Goal: Obtain resource: Download file/media

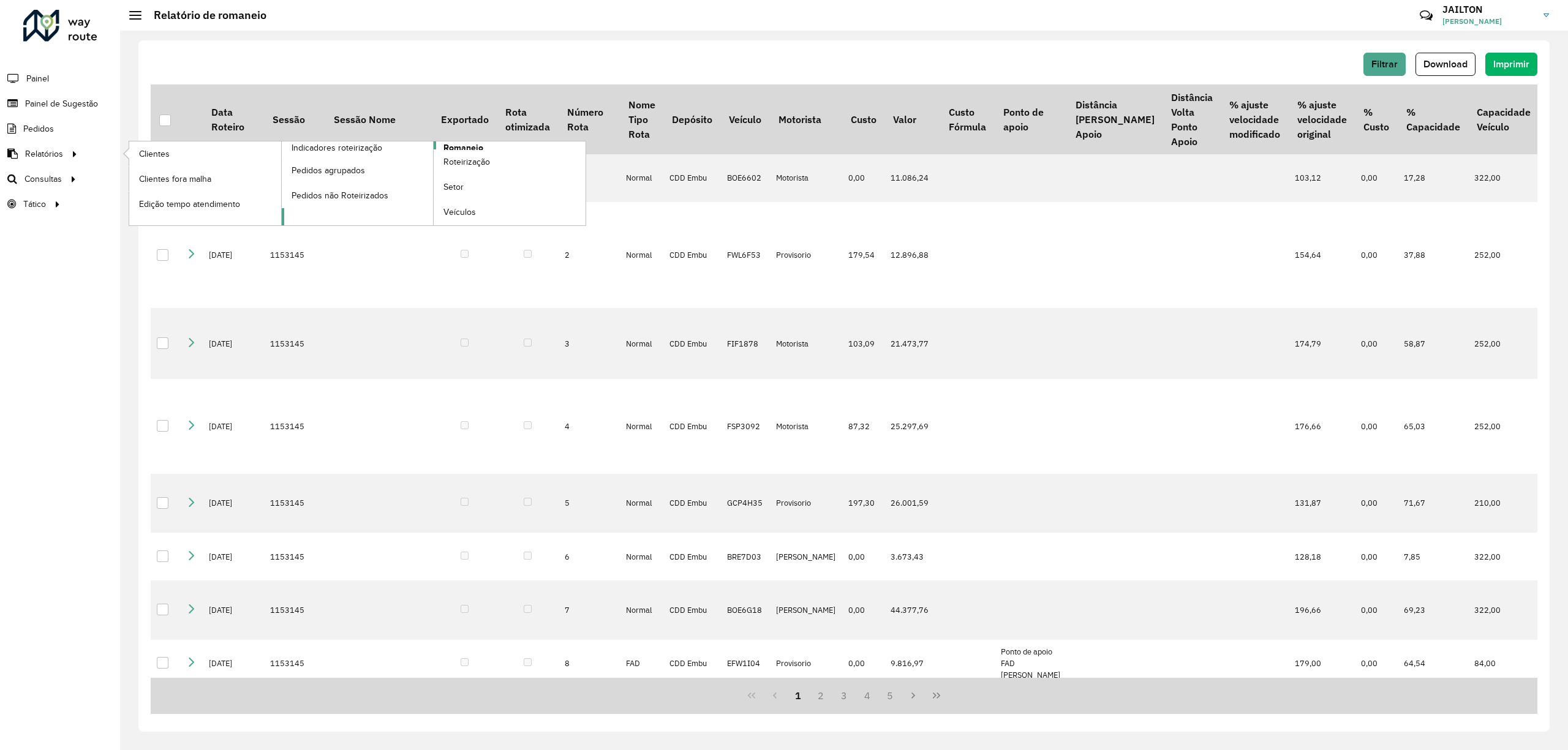
click at [472, 147] on span "Romaneio" at bounding box center [463, 147] width 40 height 13
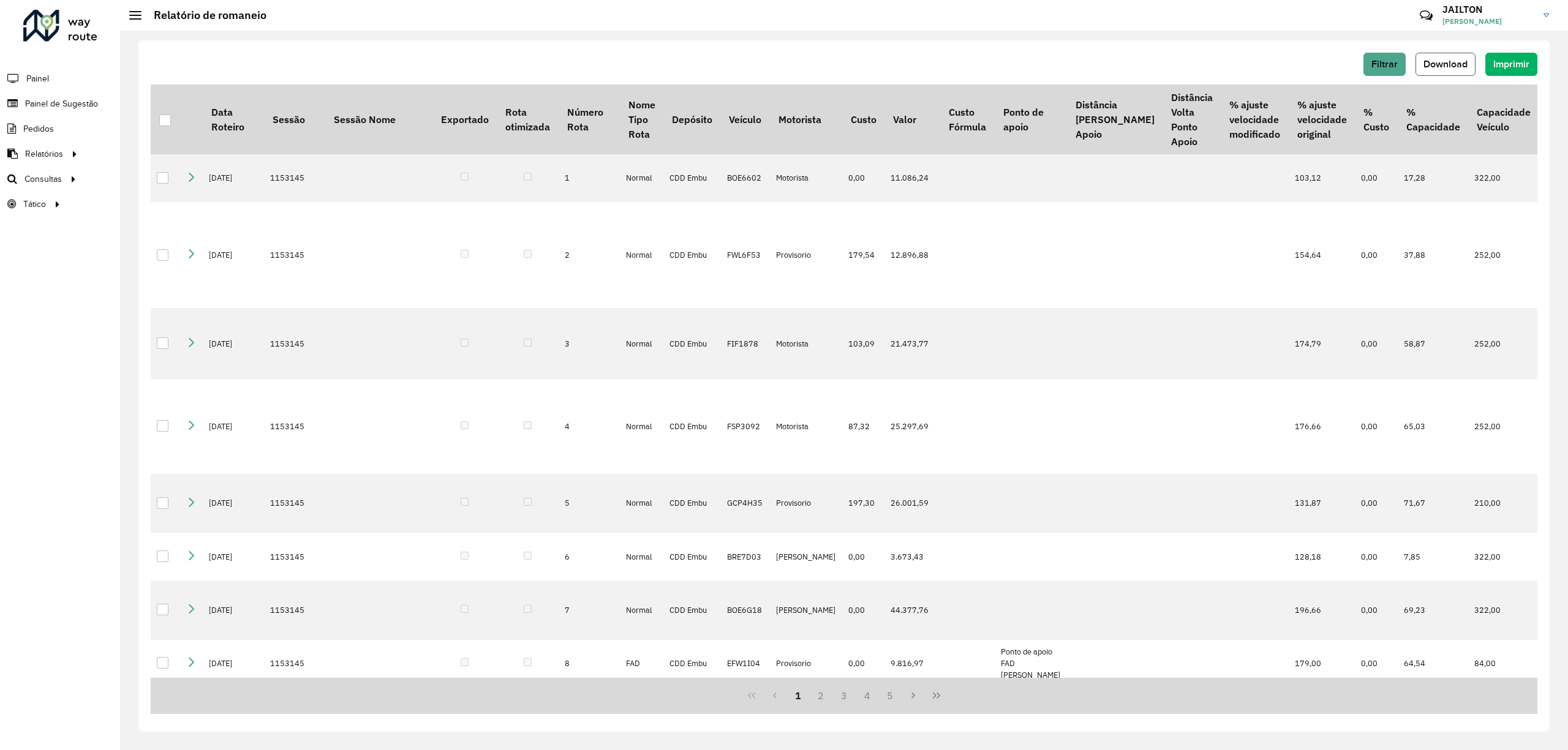
click at [1457, 53] on button "Download" at bounding box center [1445, 64] width 60 height 23
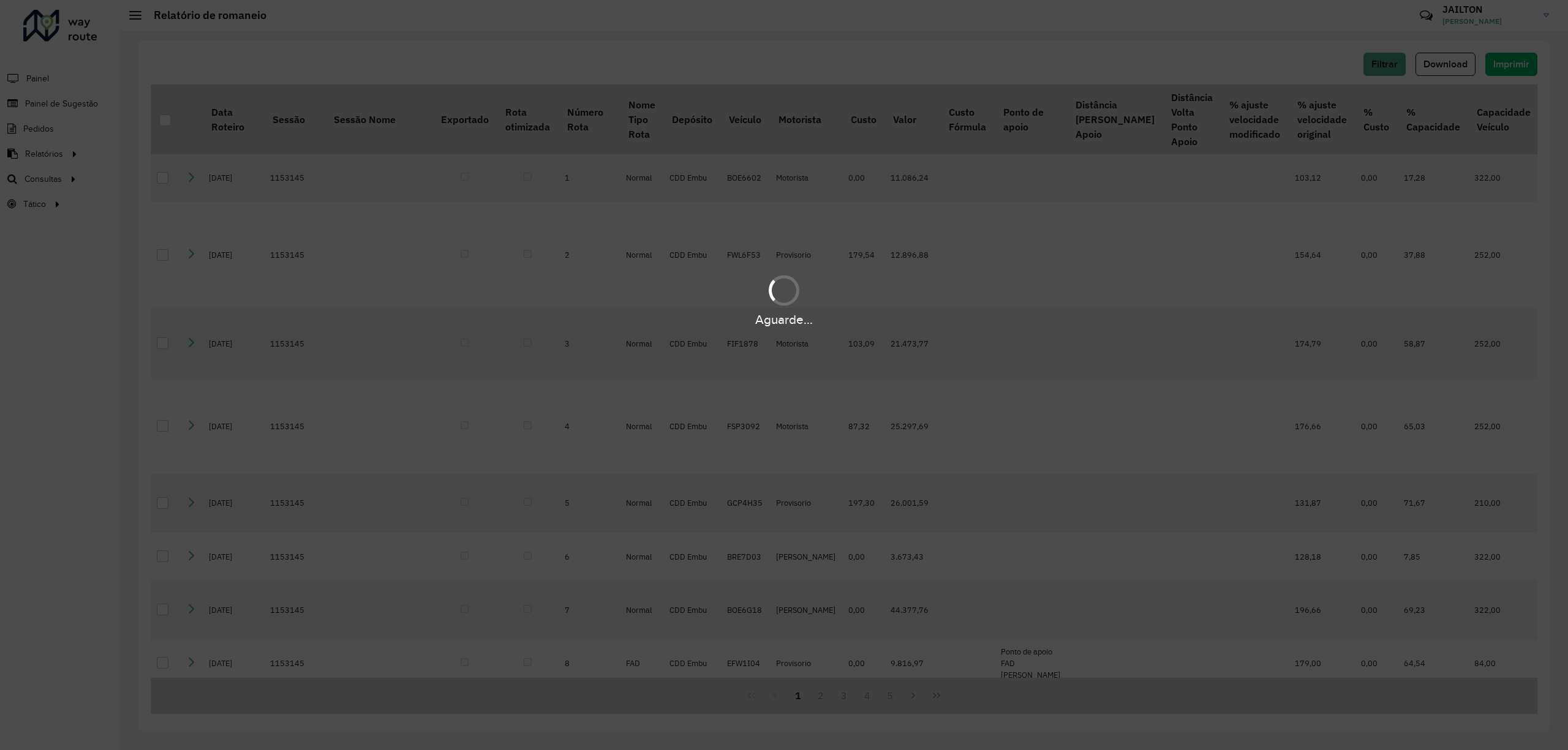
click at [784, 293] on div at bounding box center [785, 291] width 36 height 36
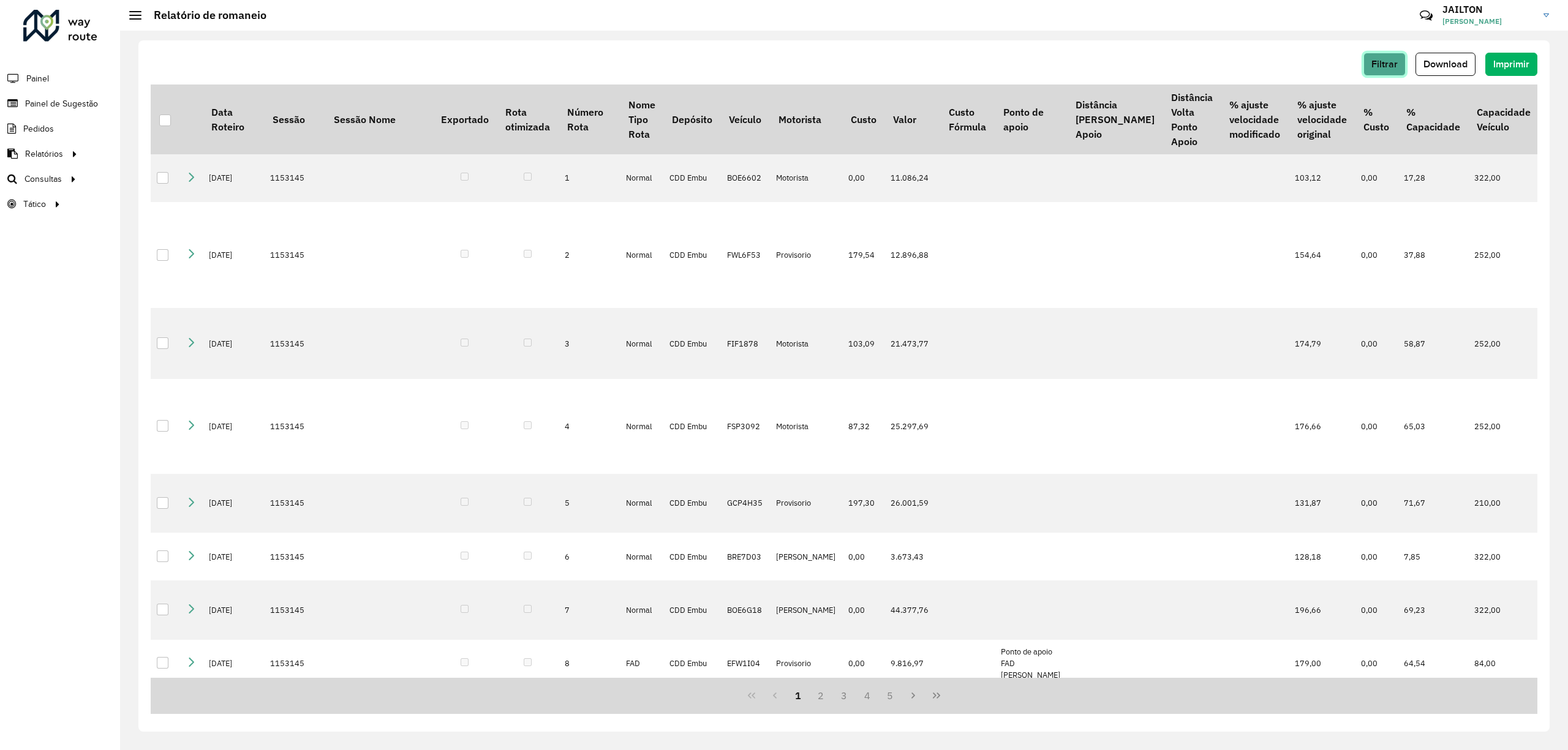
click at [1376, 64] on span "Filtrar" at bounding box center [1384, 64] width 26 height 11
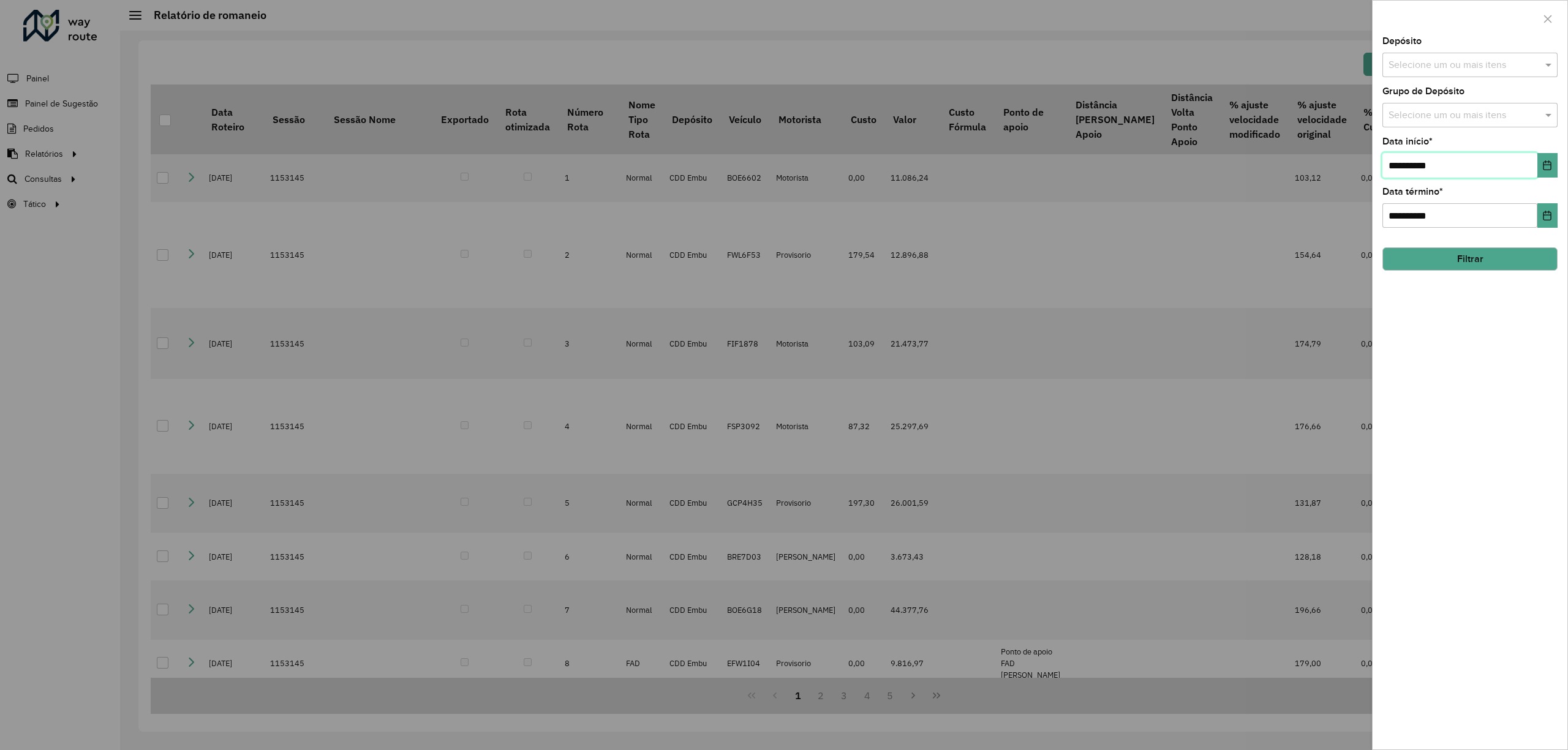
click at [1502, 160] on input "**********" at bounding box center [1460, 166] width 155 height 24
click at [1547, 169] on icon "Choose Date" at bounding box center [1547, 165] width 10 height 10
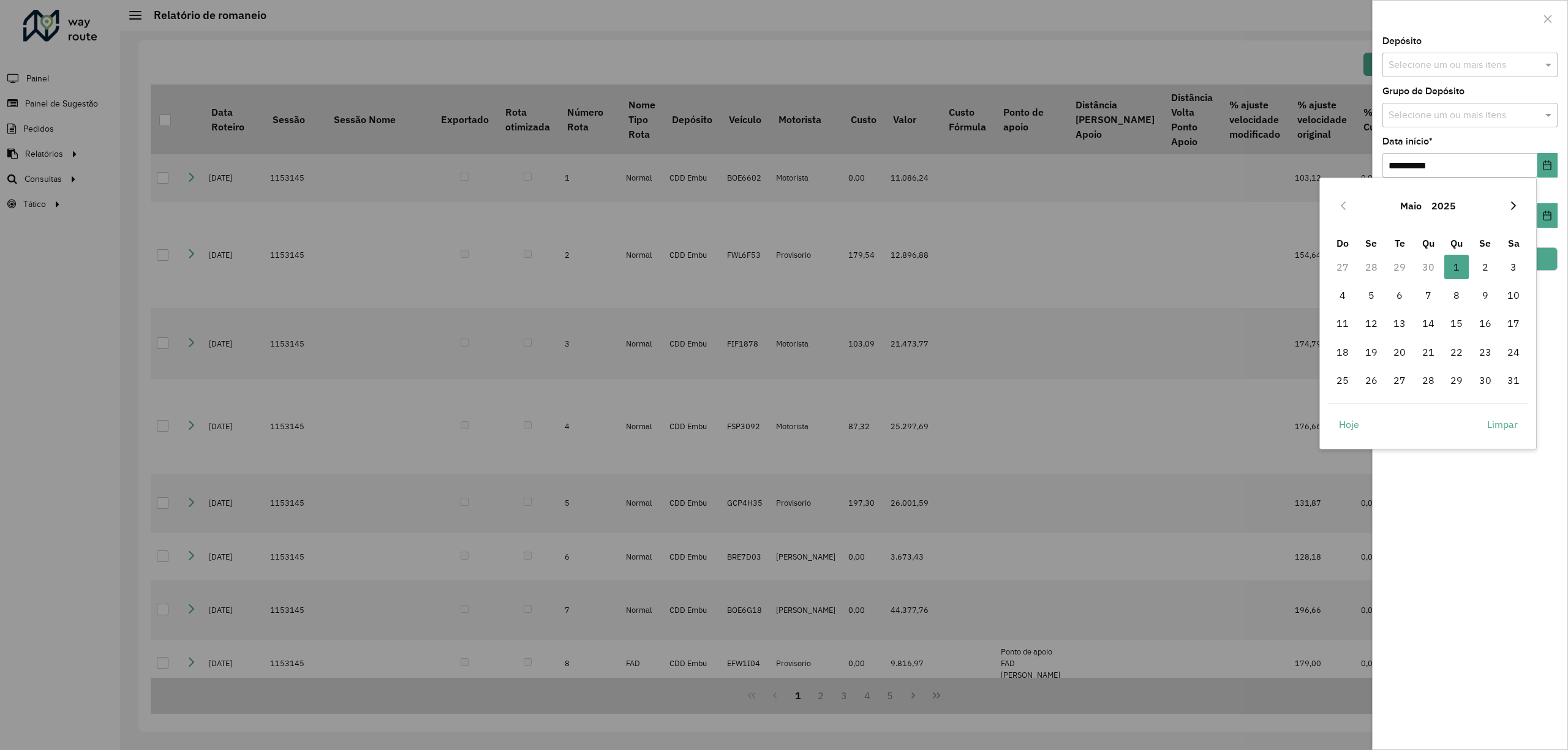
click at [1518, 212] on button "Next Month" at bounding box center [1514, 206] width 20 height 20
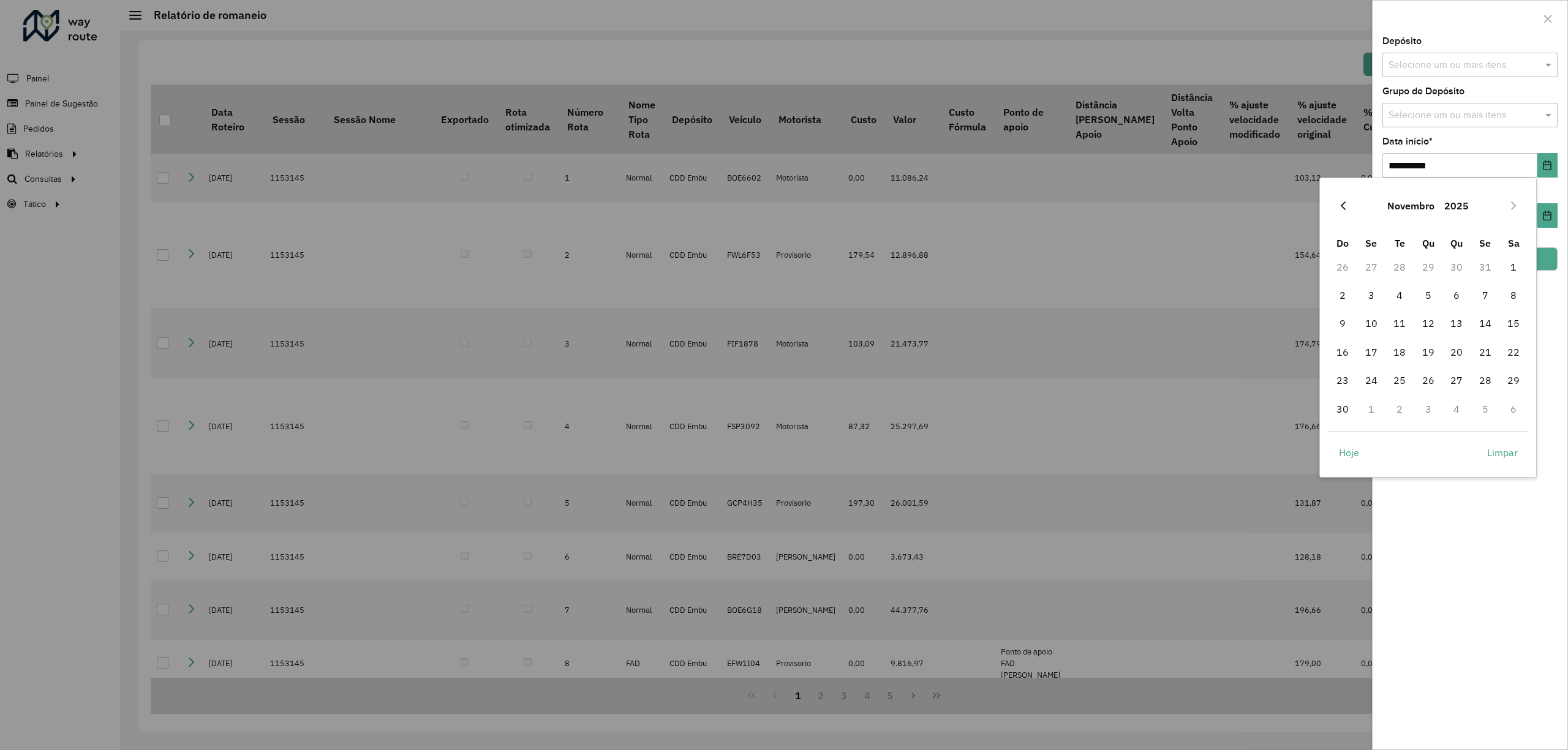
click at [1340, 212] on button "Previous Month" at bounding box center [1343, 206] width 20 height 20
drag, startPoint x: 1373, startPoint y: 263, endPoint x: 1421, endPoint y: 290, distance: 55.1
click at [1372, 261] on span "1" at bounding box center [1371, 267] width 24 height 24
type input "**********"
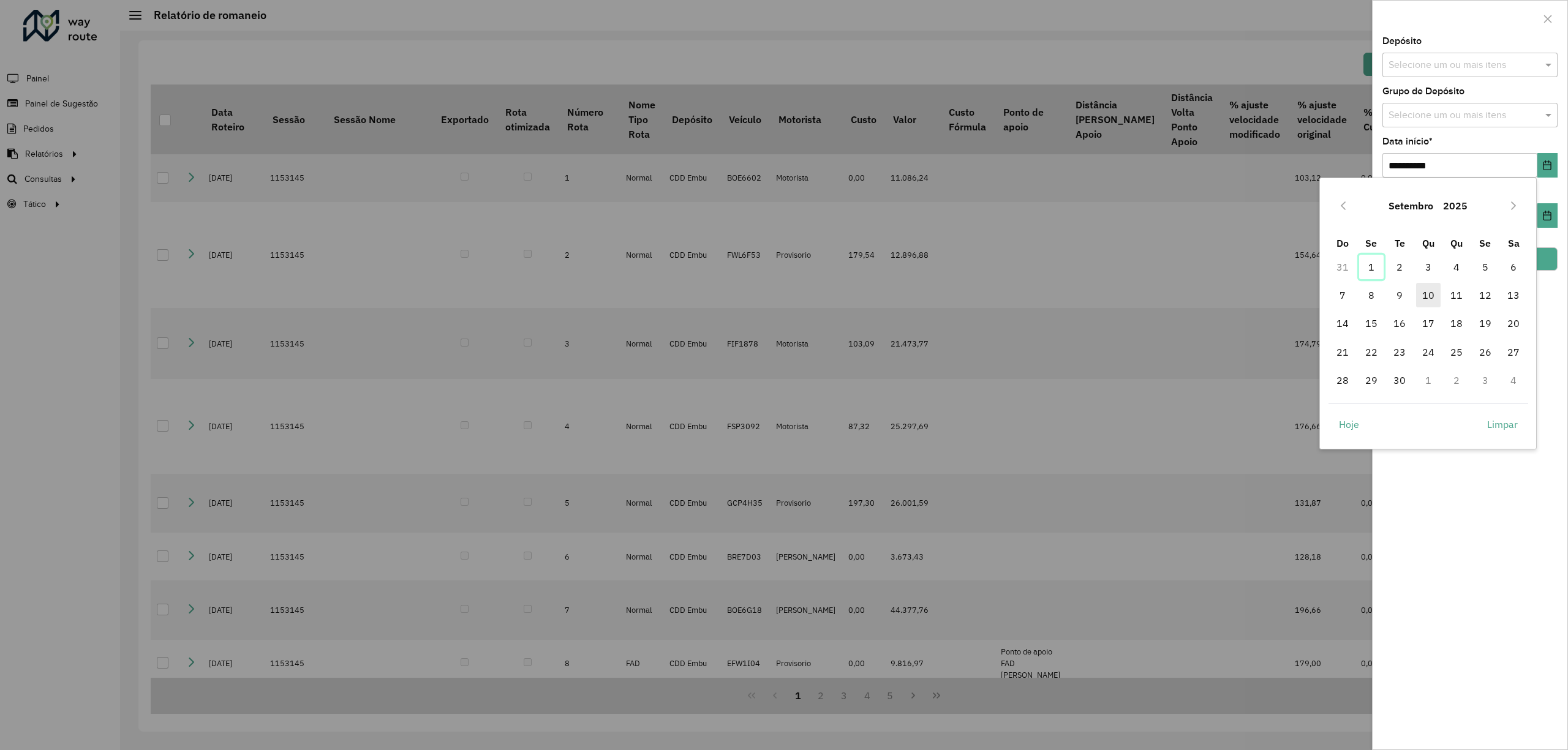
type input "**********"
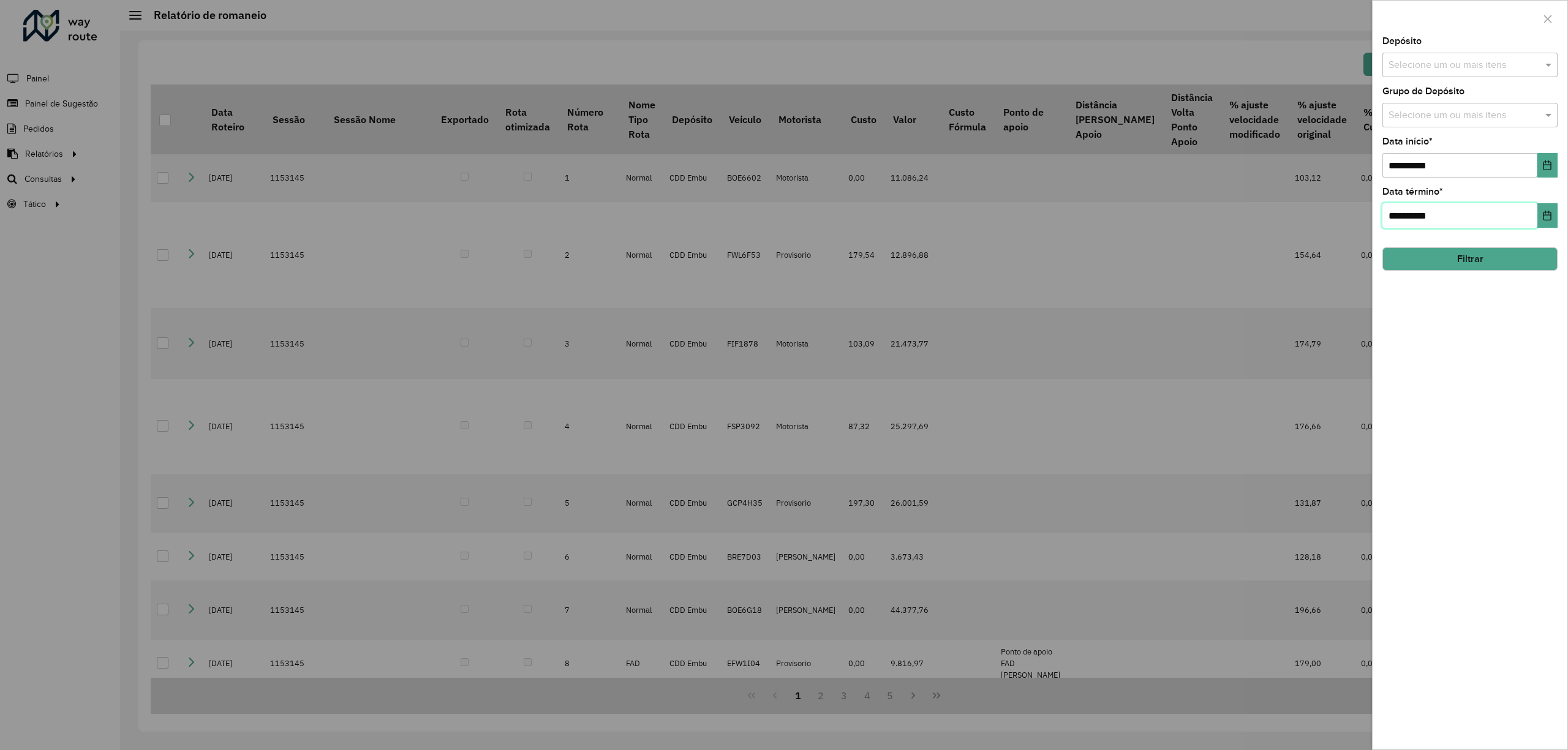
click at [1515, 208] on input "**********" at bounding box center [1460, 215] width 155 height 24
click at [1554, 216] on button "Choose Date" at bounding box center [1547, 215] width 20 height 24
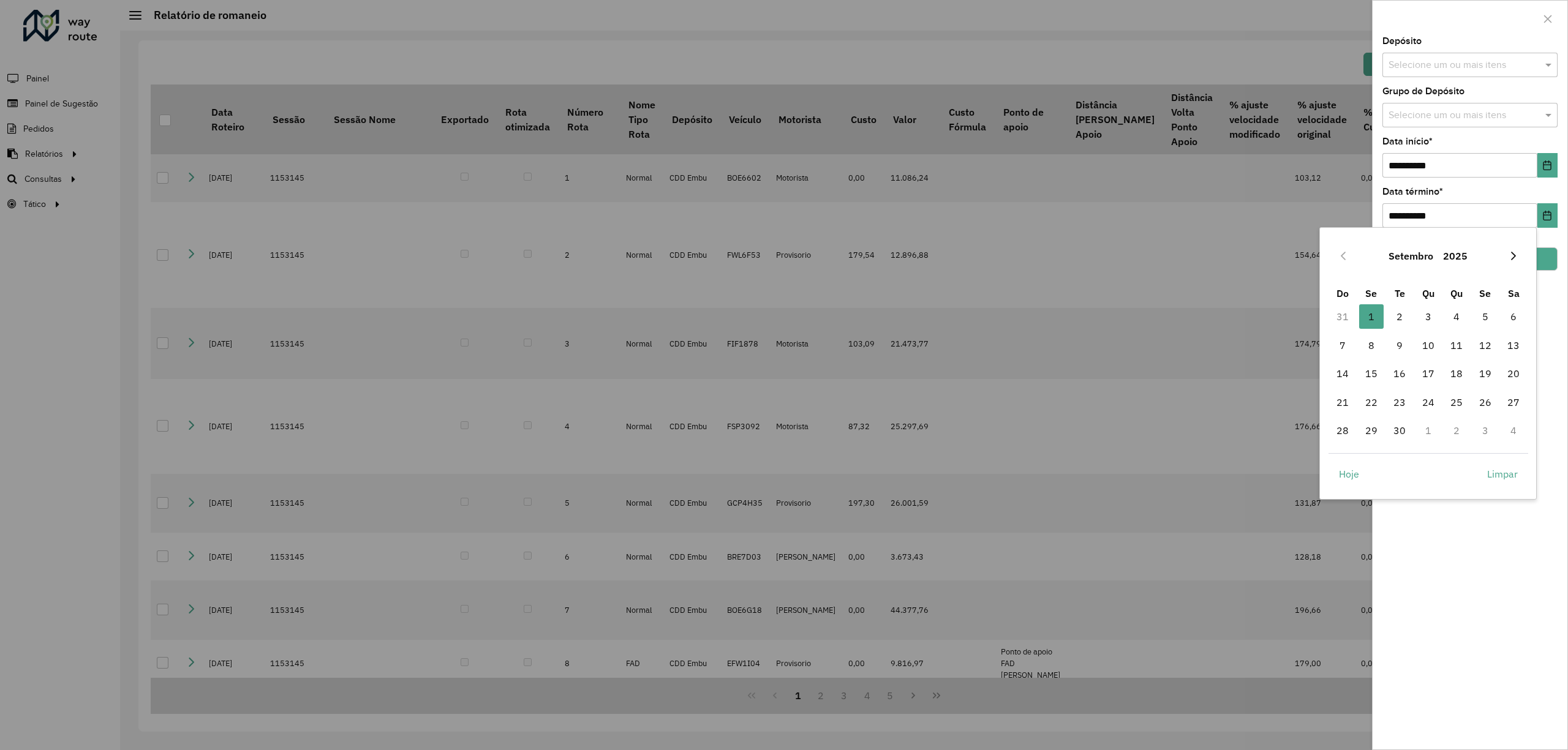
click at [1520, 256] on button "Next Month" at bounding box center [1514, 256] width 20 height 20
click at [1504, 259] on button "Next Month" at bounding box center [1514, 256] width 20 height 20
click at [1338, 253] on icon "Previous Month" at bounding box center [1343, 256] width 10 height 10
click at [1347, 263] on button "Previous Month" at bounding box center [1343, 256] width 20 height 20
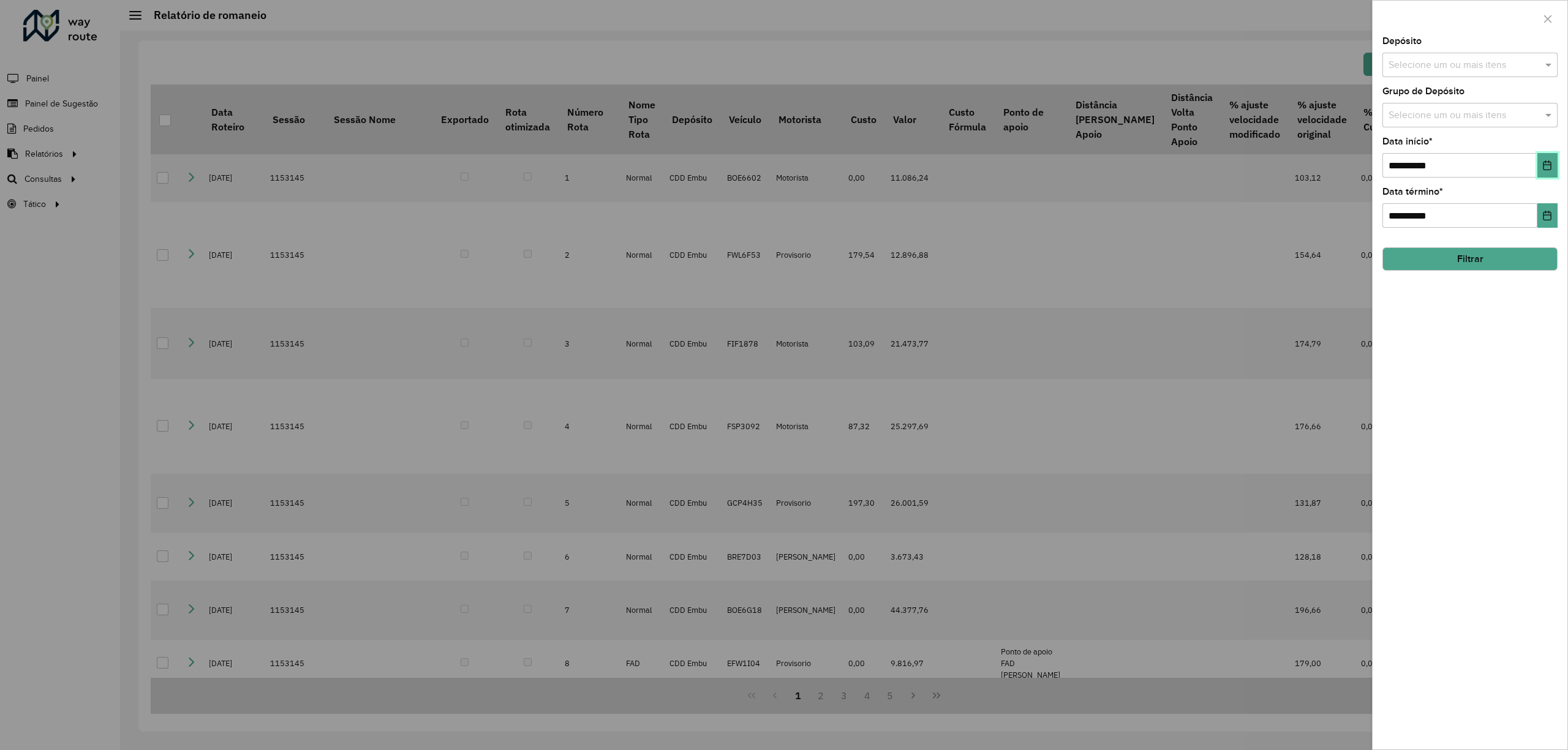
click at [1545, 169] on icon "Choose Date" at bounding box center [1547, 165] width 10 height 10
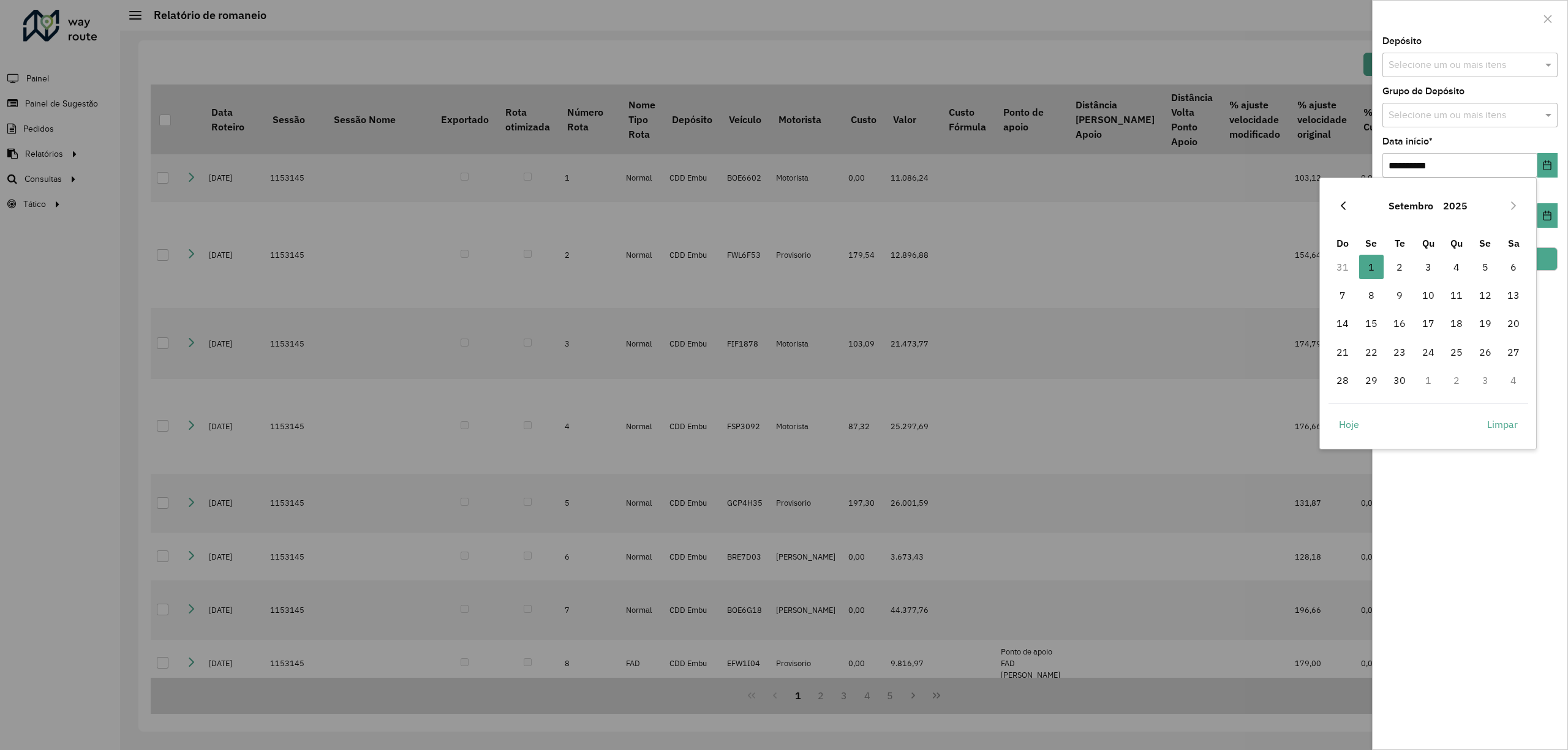
click at [1343, 203] on icon "Previous Month" at bounding box center [1343, 206] width 10 height 10
drag, startPoint x: 1488, startPoint y: 269, endPoint x: 1500, endPoint y: 248, distance: 24.2
click at [1488, 268] on span "1" at bounding box center [1485, 267] width 24 height 24
type input "**********"
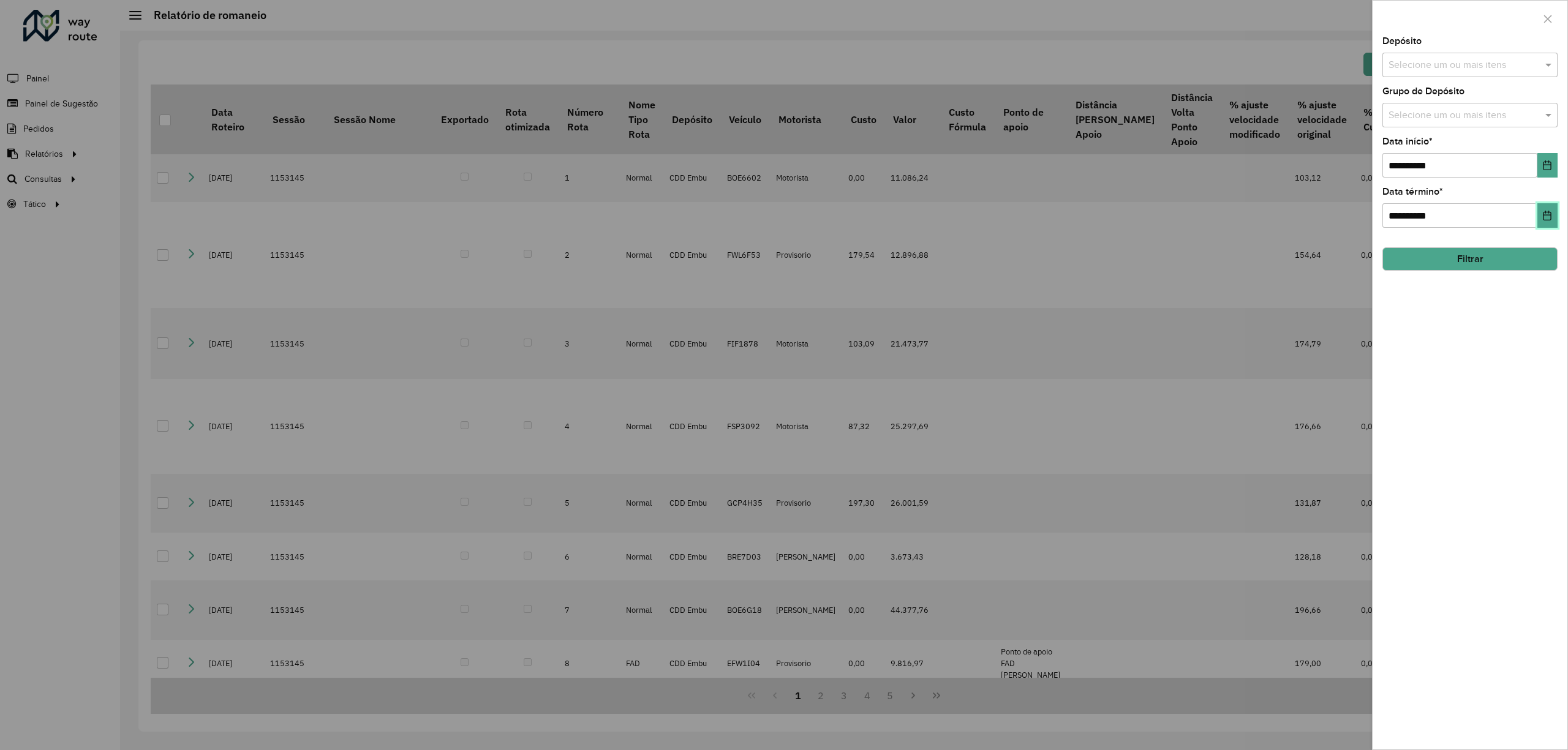
click at [1551, 219] on icon "Choose Date" at bounding box center [1548, 215] width 8 height 10
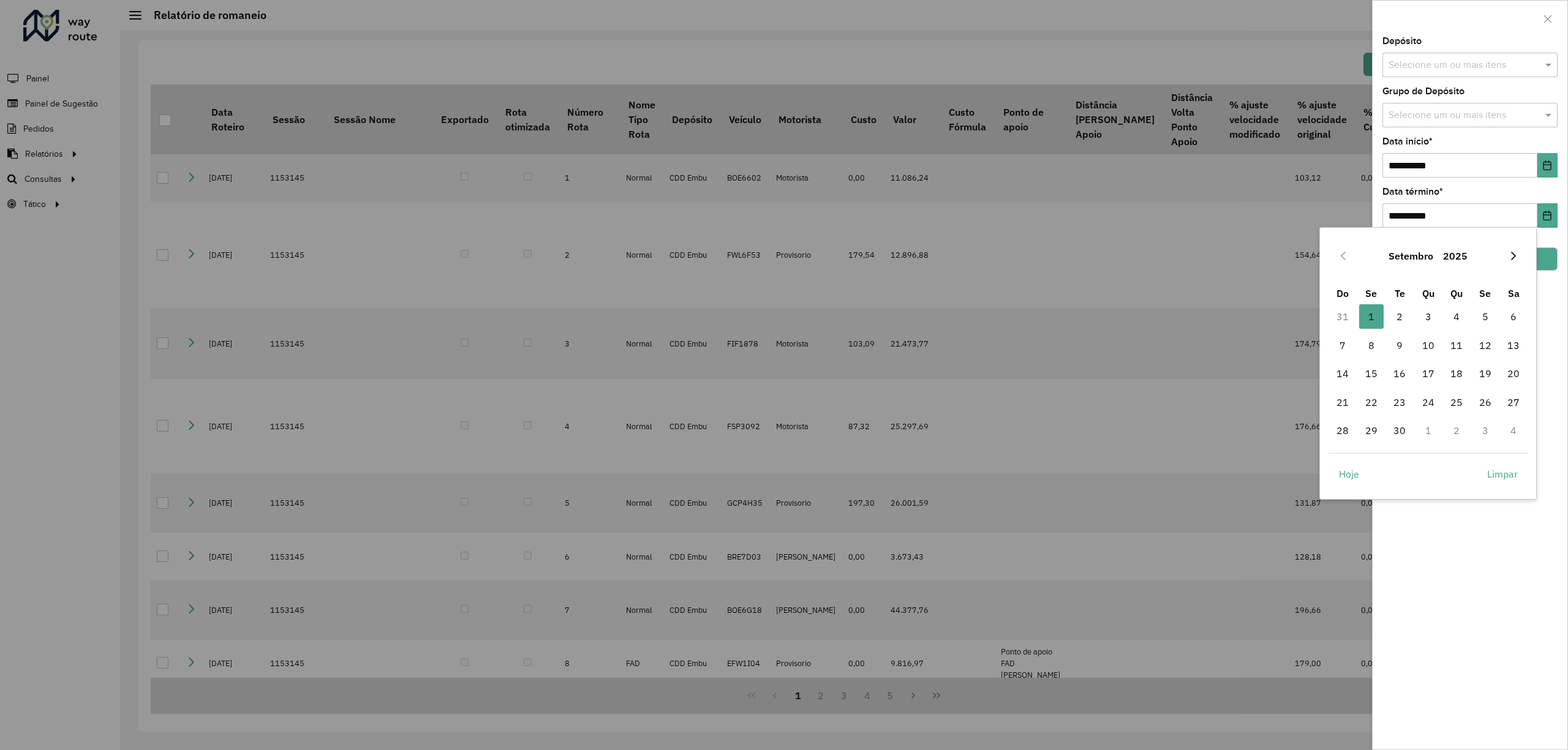
click at [1511, 258] on icon "Next Month" at bounding box center [1513, 256] width 10 height 10
click at [1337, 246] on button "Previous Month" at bounding box center [1343, 256] width 20 height 20
click at [1415, 431] on td "1" at bounding box center [1429, 430] width 29 height 28
click at [1405, 432] on span "30" at bounding box center [1399, 430] width 24 height 24
type input "**********"
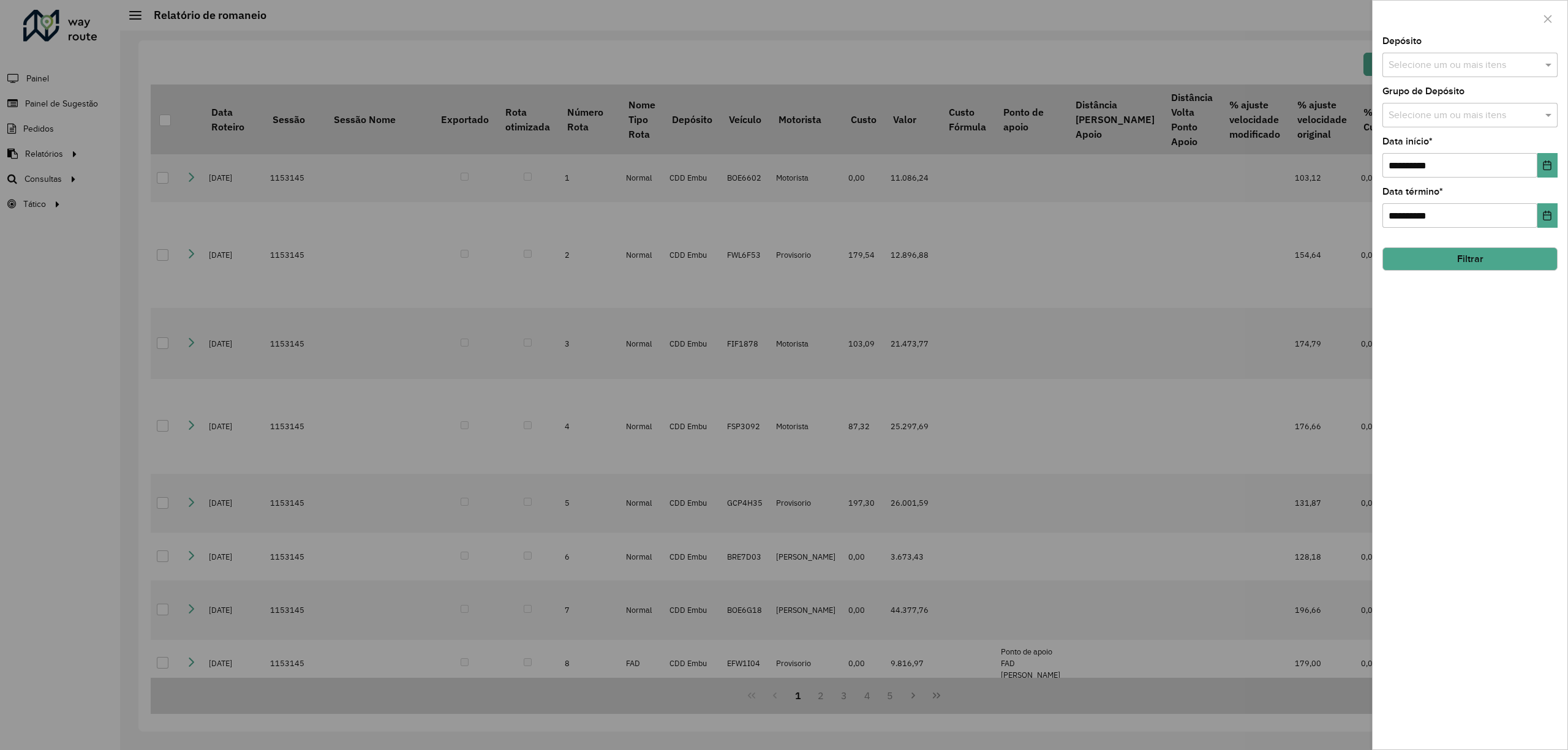
click at [1526, 256] on button "Filtrar" at bounding box center [1470, 259] width 175 height 23
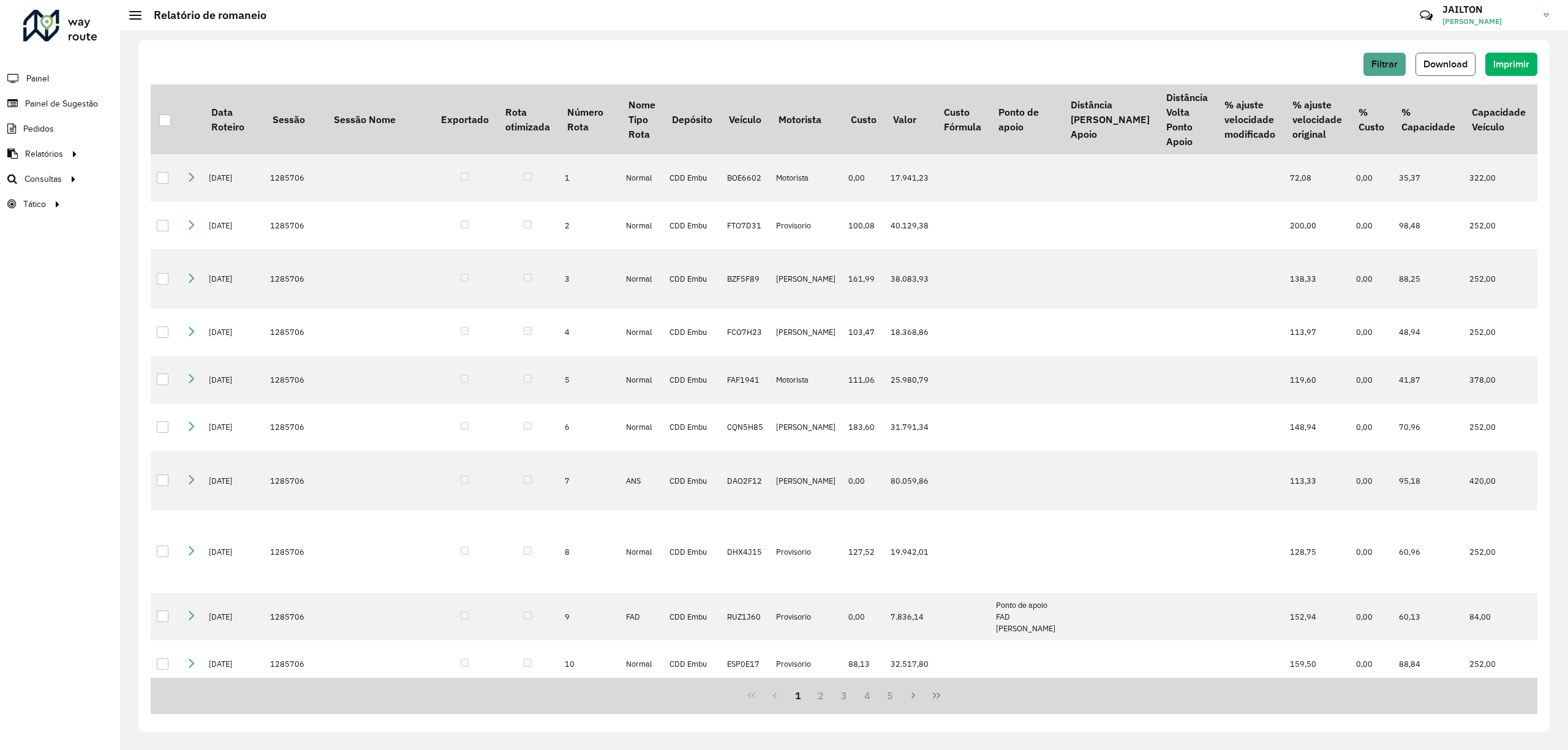
click at [1452, 64] on span "Download" at bounding box center [1446, 64] width 44 height 11
